Goal: Task Accomplishment & Management: Use online tool/utility

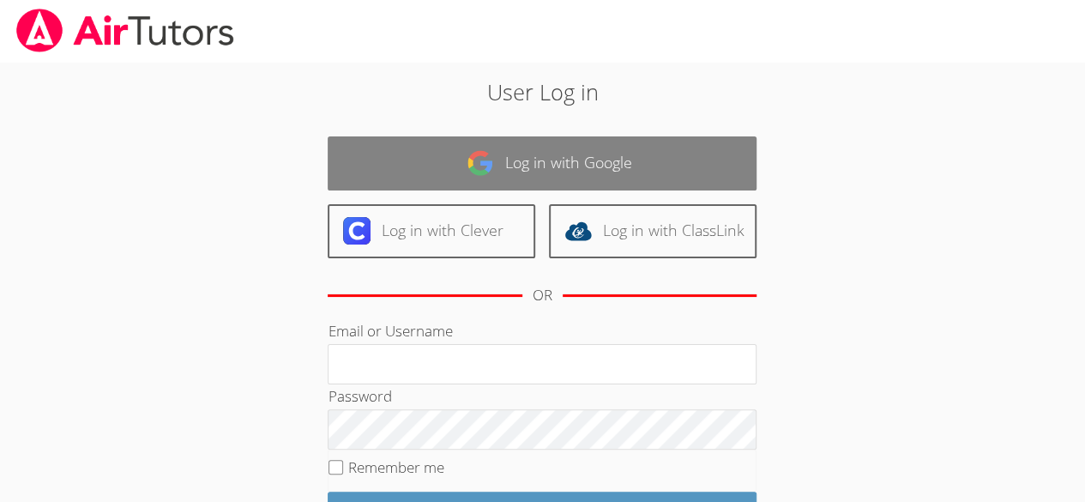
click at [696, 174] on link "Log in with Google" at bounding box center [542, 163] width 429 height 54
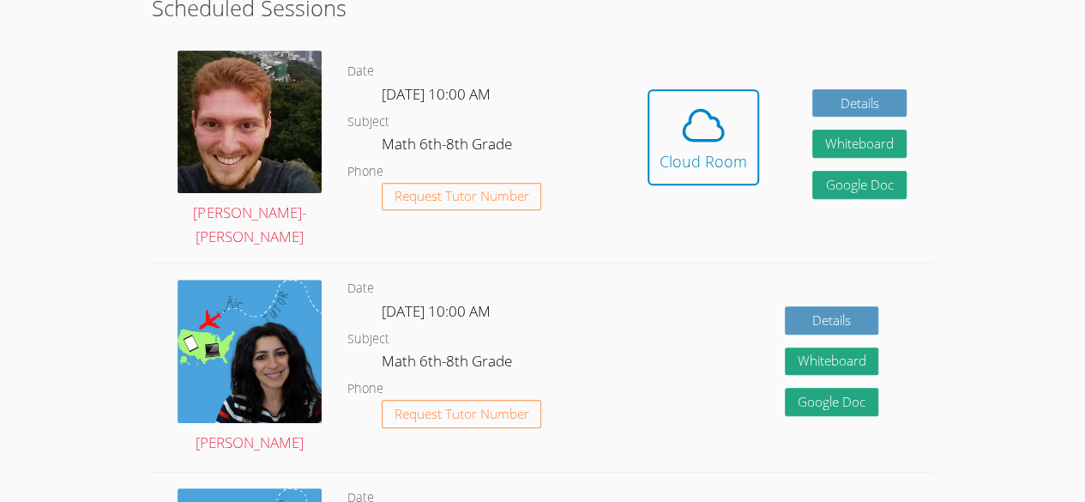
scroll to position [346, 0]
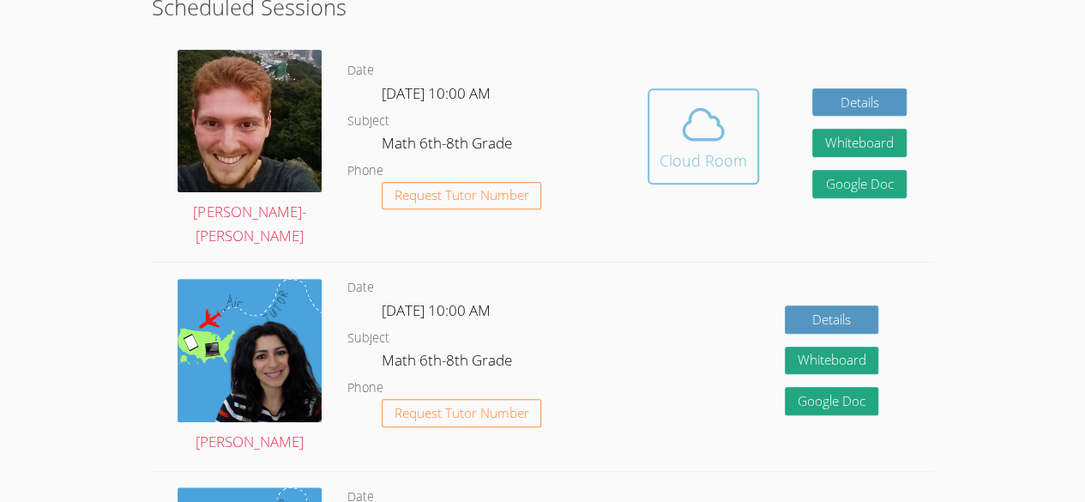
click at [688, 134] on icon at bounding box center [703, 124] width 48 height 48
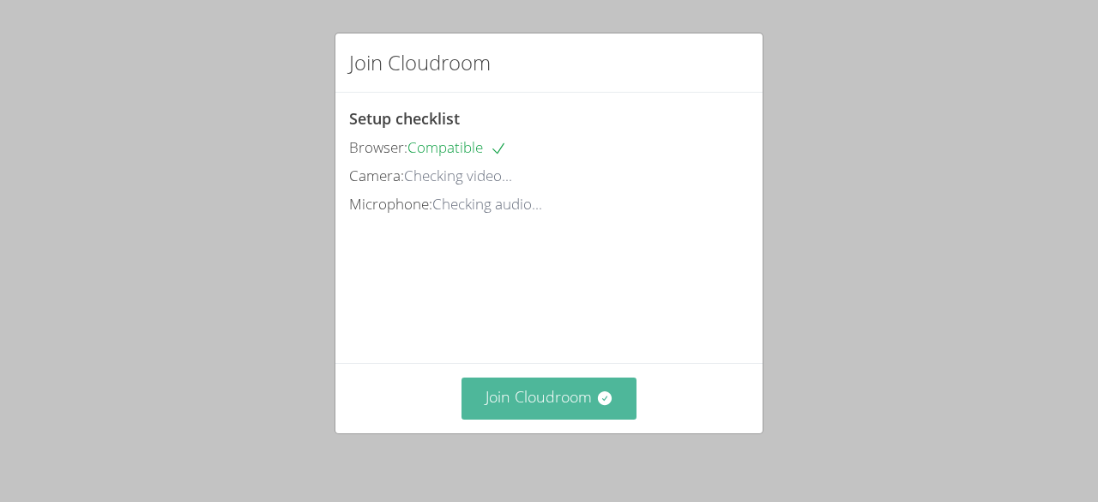
click at [542, 400] on button "Join Cloudroom" at bounding box center [549, 398] width 176 height 42
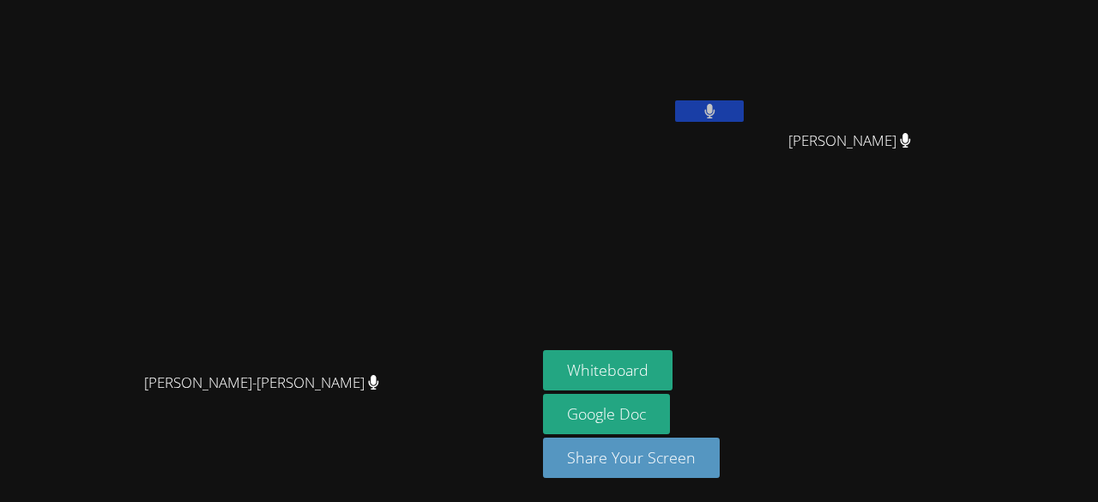
click at [140, 259] on video at bounding box center [268, 216] width 257 height 294
click at [140, 245] on video at bounding box center [268, 216] width 257 height 294
click at [140, 244] on video at bounding box center [268, 216] width 257 height 294
click at [140, 236] on video at bounding box center [268, 216] width 257 height 294
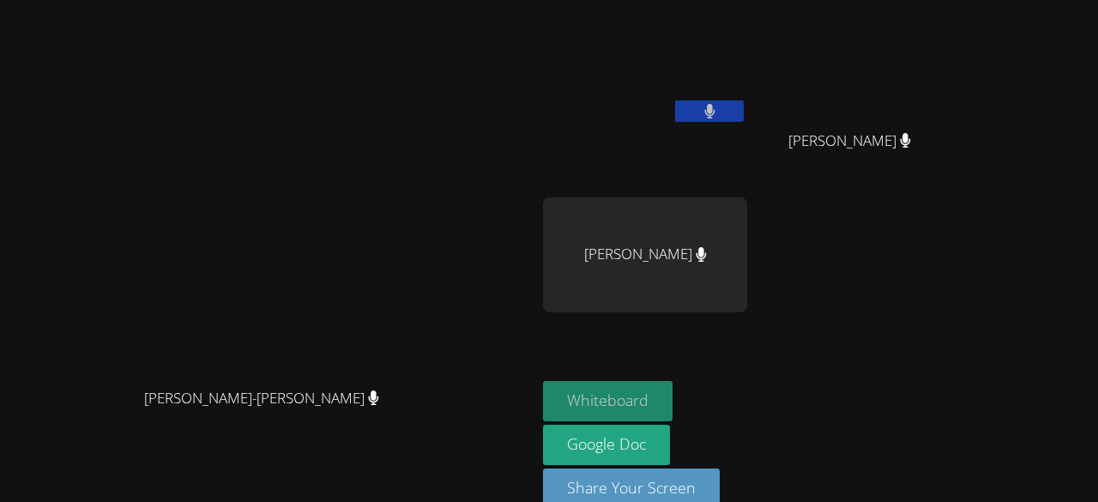
click at [672, 385] on button "Whiteboard" at bounding box center [608, 401] width 130 height 40
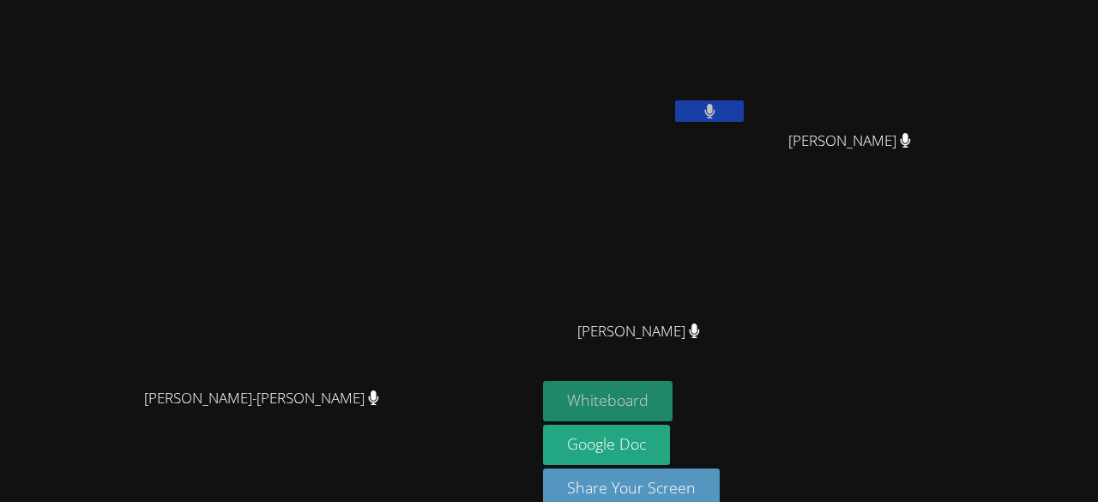
click at [672, 389] on button "Whiteboard" at bounding box center [608, 401] width 130 height 40
